Goal: Task Accomplishment & Management: Manage account settings

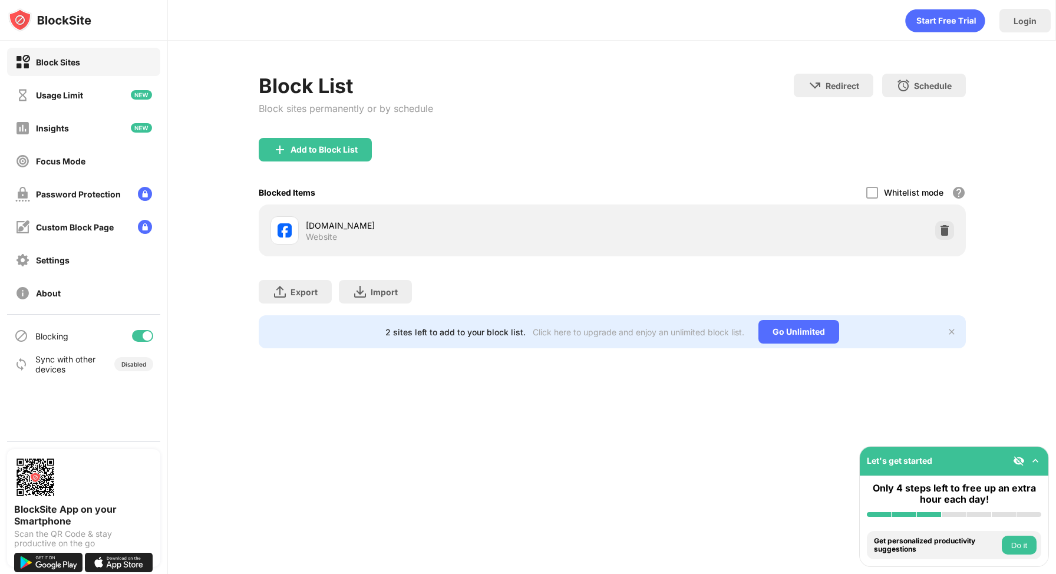
click at [145, 333] on div at bounding box center [147, 335] width 9 height 9
click at [138, 334] on div at bounding box center [137, 335] width 9 height 9
click at [145, 338] on div at bounding box center [147, 335] width 9 height 9
click at [143, 336] on div at bounding box center [142, 336] width 21 height 12
